Goal: Information Seeking & Learning: Check status

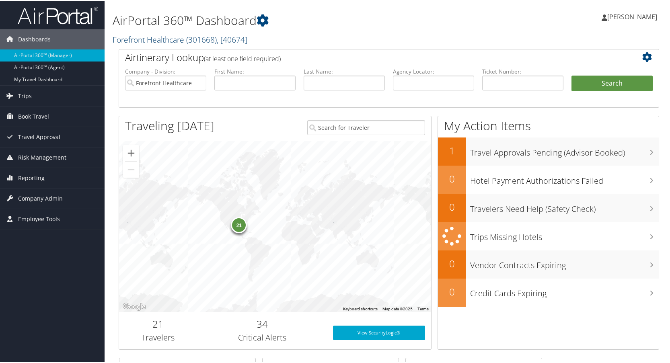
click at [151, 35] on link "Forefront Healthcare ( 301668 ) , [ 40674 ]" at bounding box center [180, 38] width 135 height 11
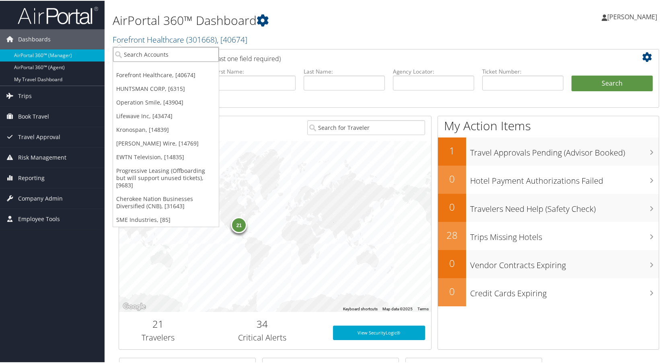
click at [142, 56] on input "search" at bounding box center [166, 53] width 106 height 15
type input "huf"
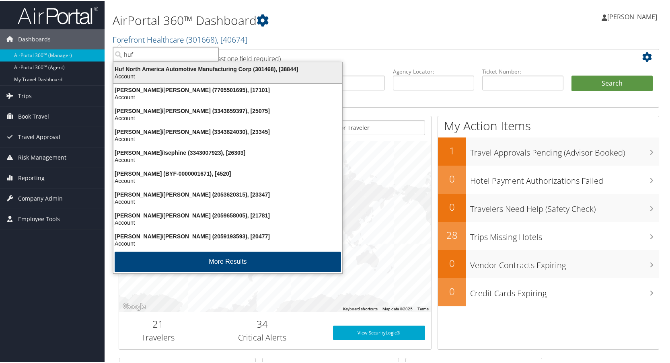
click at [169, 75] on div "Account" at bounding box center [228, 75] width 239 height 7
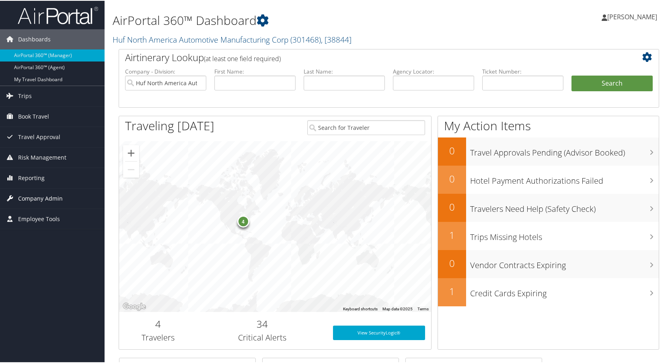
click at [33, 198] on span "Company Admin" at bounding box center [40, 198] width 45 height 20
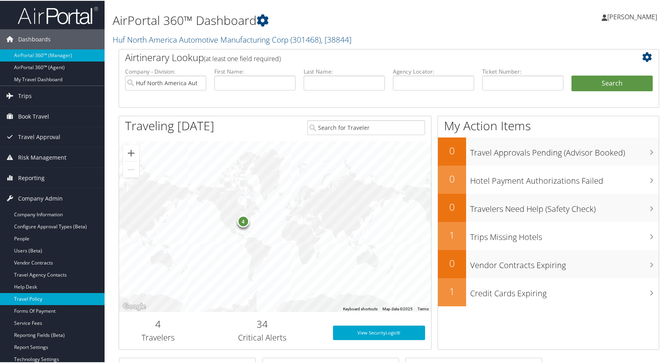
click at [32, 297] on link "Travel Policy" at bounding box center [52, 299] width 105 height 12
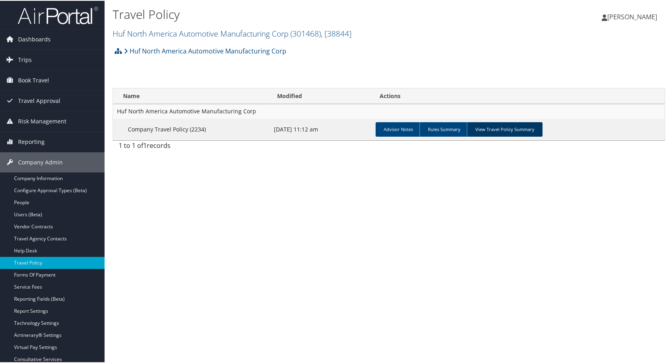
click at [521, 128] on link "View Travel Policy Summary" at bounding box center [505, 129] width 76 height 14
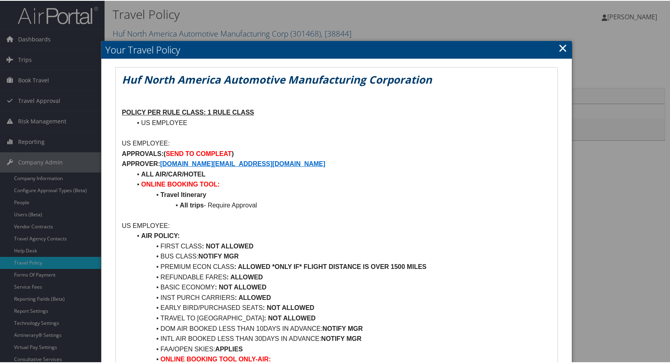
click at [559, 48] on link "×" at bounding box center [562, 47] width 9 height 16
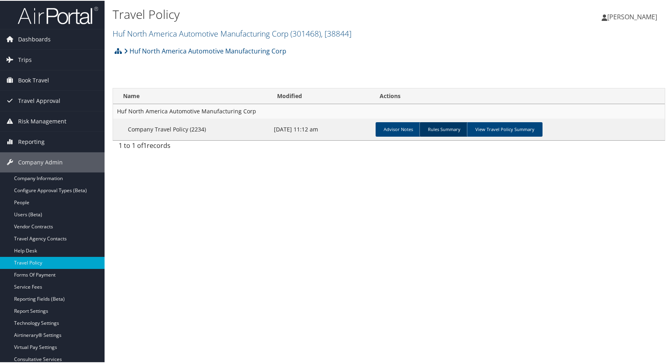
click at [437, 130] on link "Rules Summary" at bounding box center [444, 129] width 49 height 14
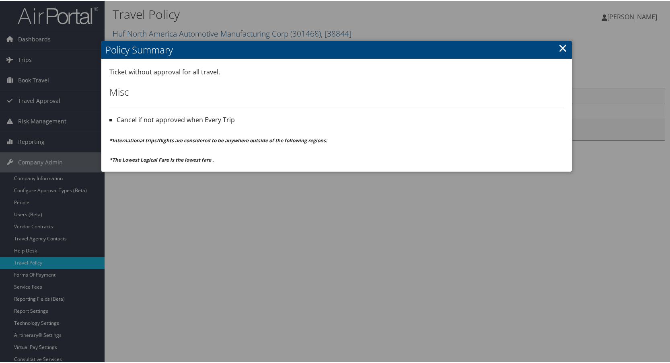
click at [560, 47] on link "×" at bounding box center [562, 47] width 9 height 16
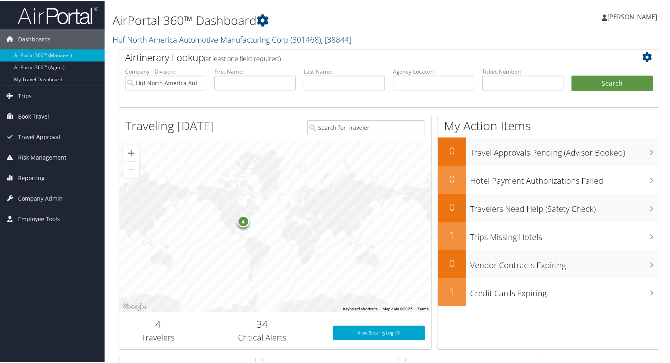
click at [167, 39] on link "Huf North America Automotive Manufacturing Corp ( 301468 ) , [ 38844 ]" at bounding box center [232, 38] width 239 height 11
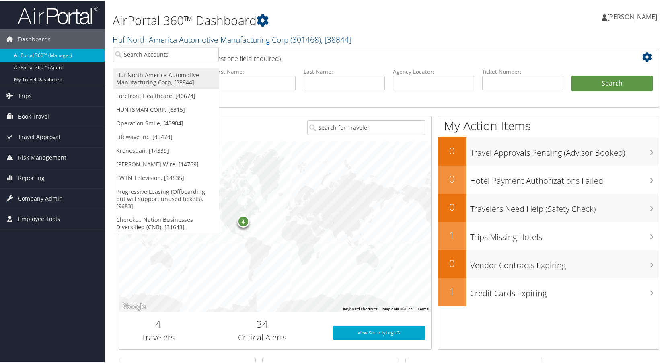
click at [141, 79] on link "Huf North America Automotive Manufacturing Corp, [38844]" at bounding box center [166, 78] width 106 height 21
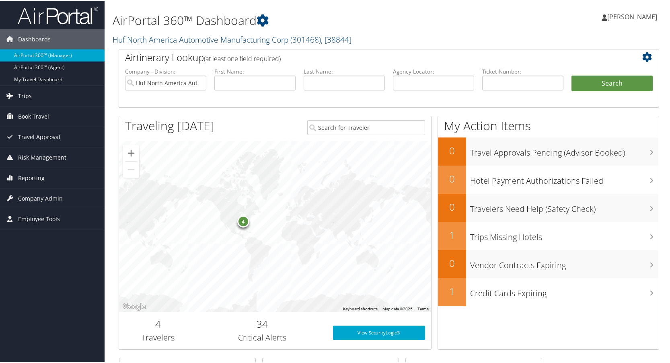
click at [21, 95] on span "Trips" at bounding box center [25, 95] width 14 height 20
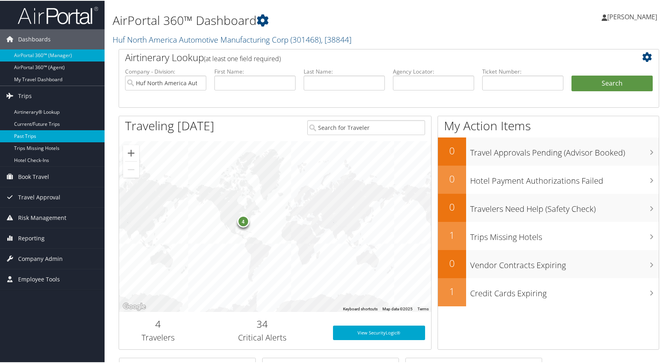
click at [23, 133] on link "Past Trips" at bounding box center [52, 136] width 105 height 12
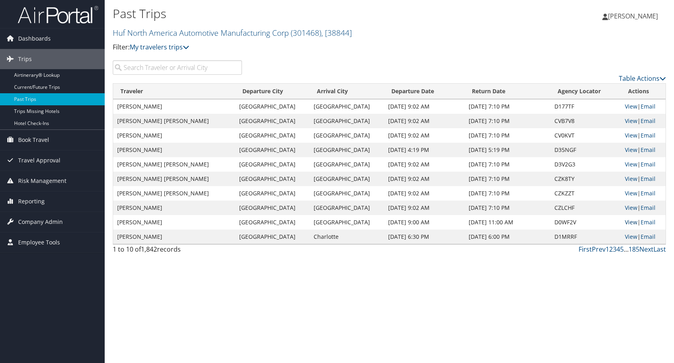
click at [624, 224] on link "View" at bounding box center [630, 222] width 12 height 8
click at [625, 236] on link "View" at bounding box center [630, 237] width 12 height 8
click at [627, 192] on link "View" at bounding box center [630, 194] width 12 height 8
click at [644, 249] on link "Next" at bounding box center [646, 249] width 14 height 9
click at [624, 106] on link "View" at bounding box center [630, 107] width 12 height 8
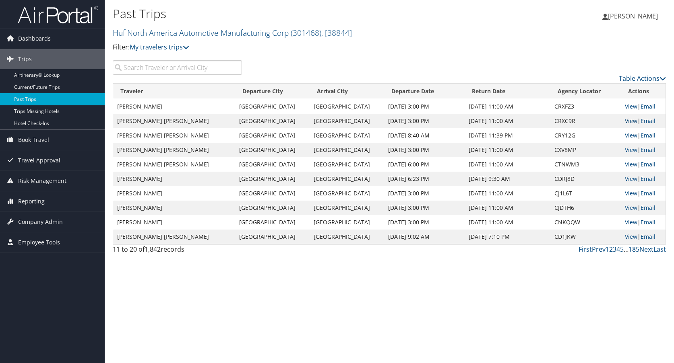
click at [627, 119] on link "View" at bounding box center [630, 121] width 12 height 8
click at [624, 164] on link "View" at bounding box center [630, 165] width 12 height 8
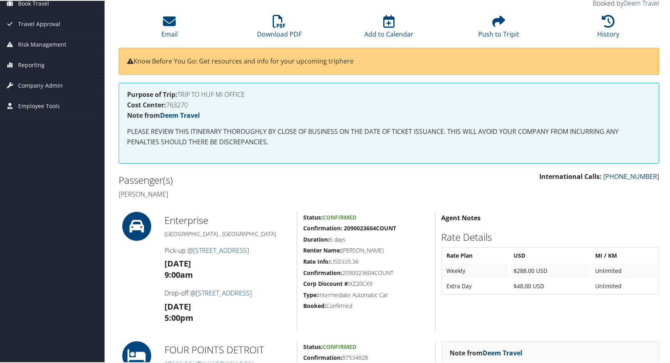
scroll to position [161, 0]
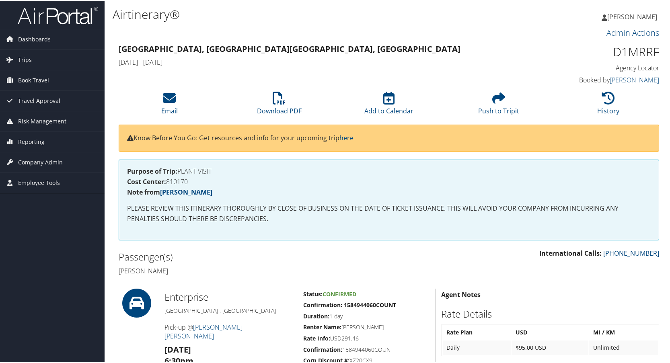
scroll to position [161, 0]
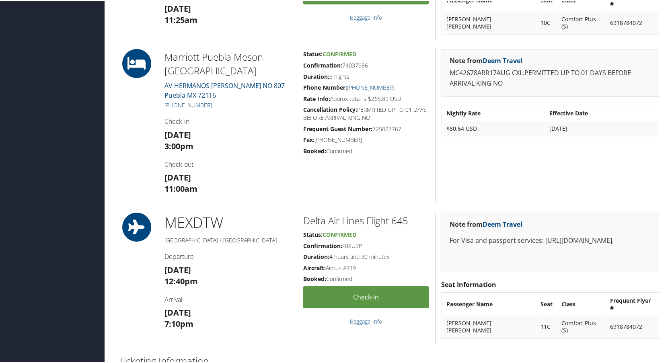
scroll to position [443, 0]
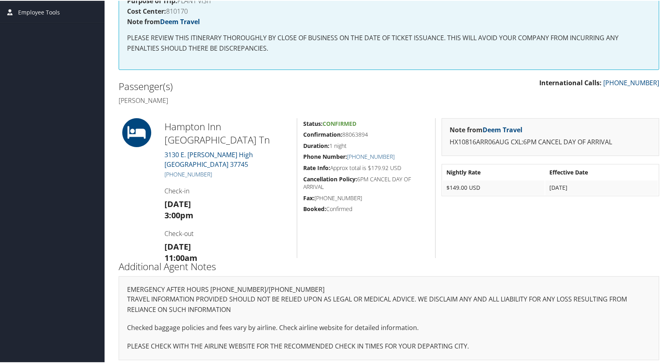
scroll to position [175, 0]
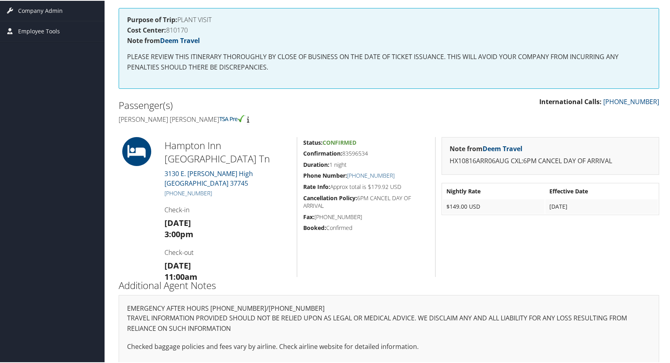
scroll to position [175, 0]
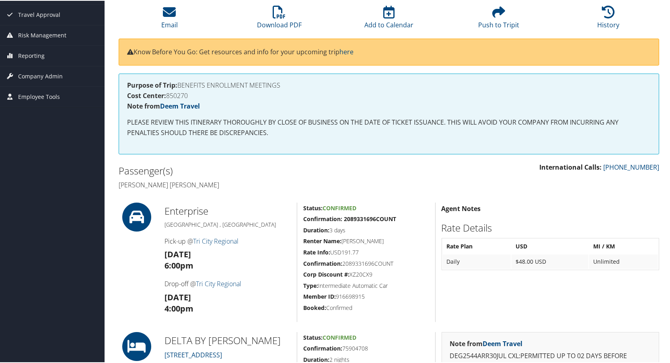
scroll to position [161, 0]
